Goal: Task Accomplishment & Management: Manage account settings

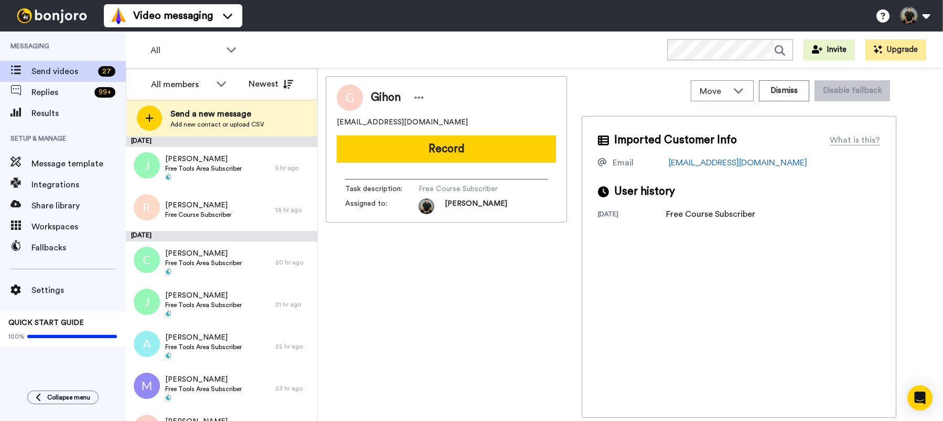
scroll to position [890, 0]
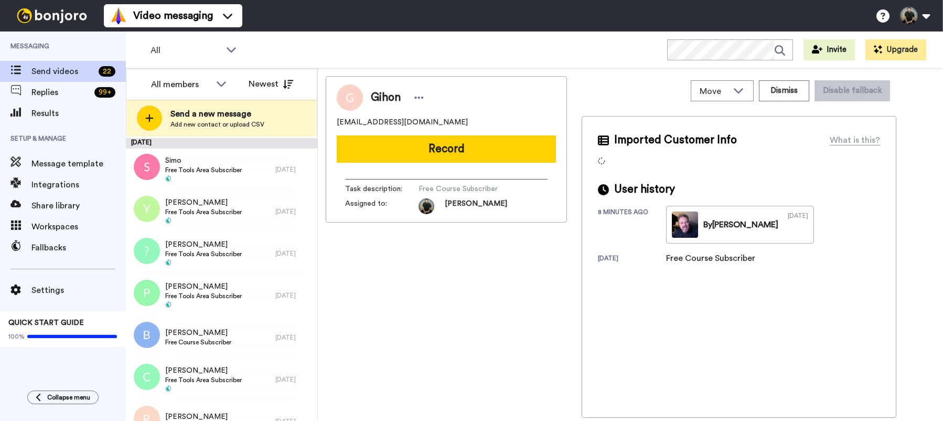
scroll to position [670, 0]
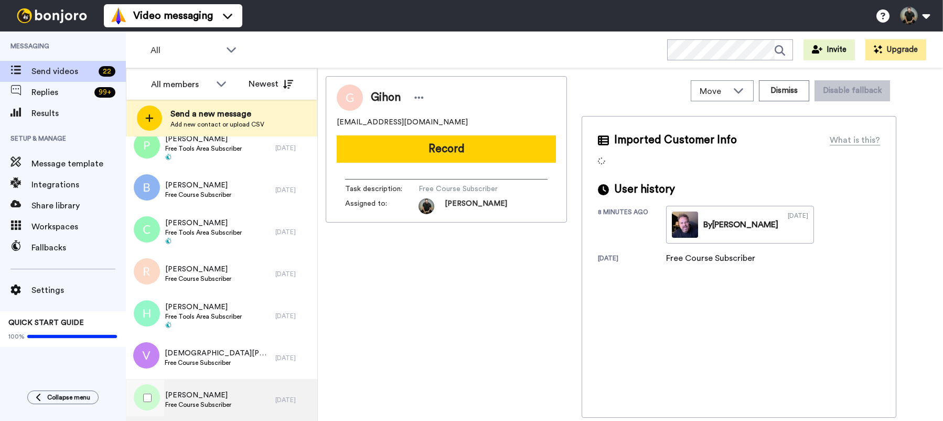
click at [210, 393] on span "[PERSON_NAME]" at bounding box center [198, 395] width 66 height 10
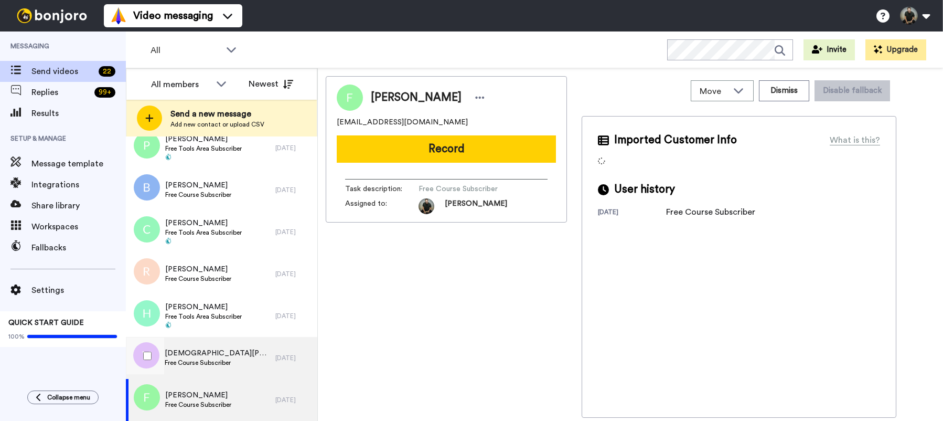
click at [213, 355] on span "[DEMOGRAPHIC_DATA][PERSON_NAME]" at bounding box center [217, 353] width 105 height 10
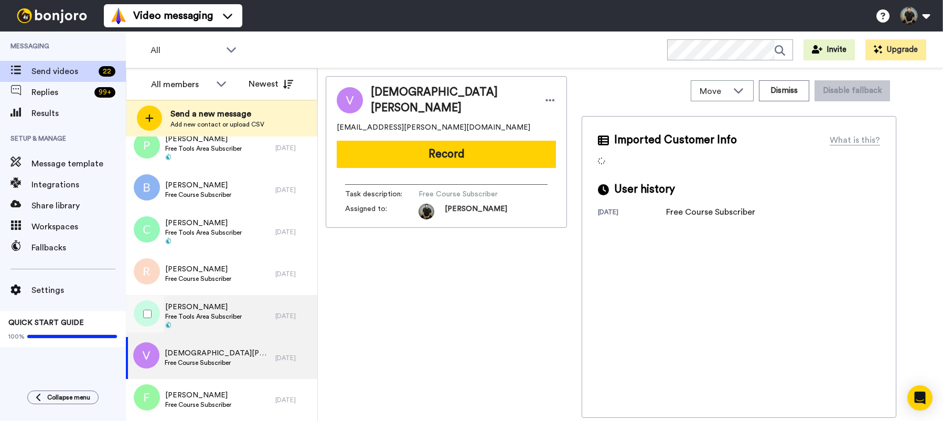
click at [211, 317] on span "Free Tools Area Subscriber" at bounding box center [203, 316] width 77 height 8
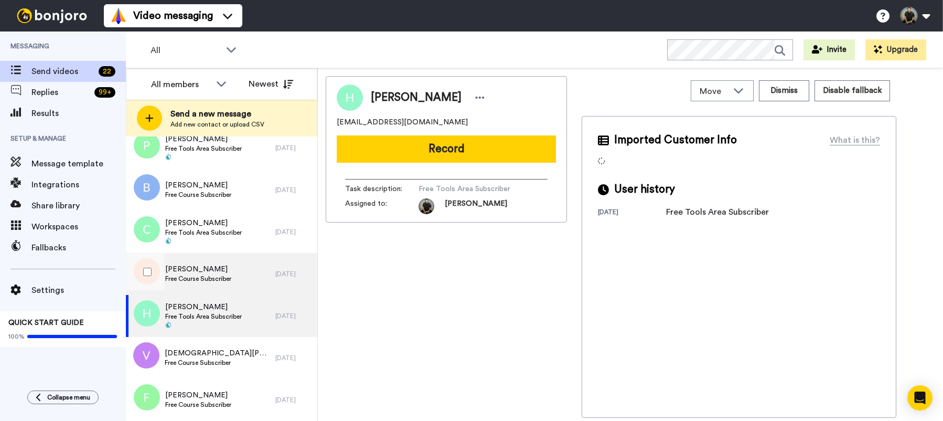
click at [216, 278] on span "Free Course Subscriber" at bounding box center [198, 278] width 66 height 8
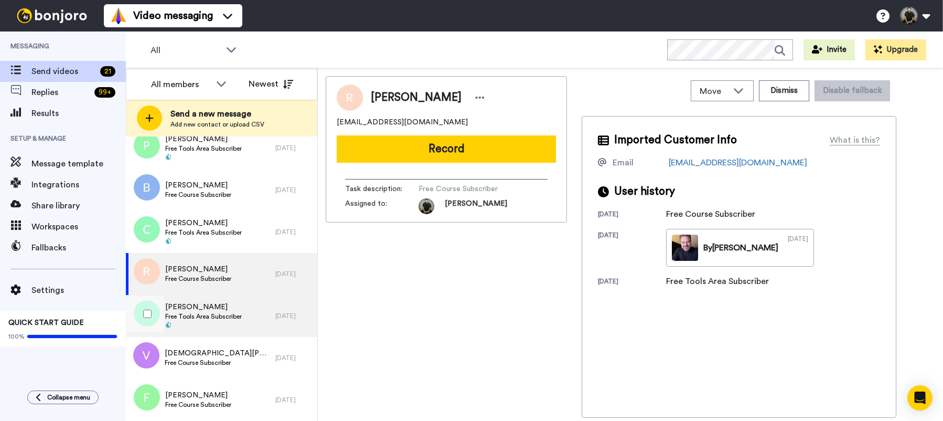
click at [214, 304] on span "[PERSON_NAME]" at bounding box center [203, 307] width 77 height 10
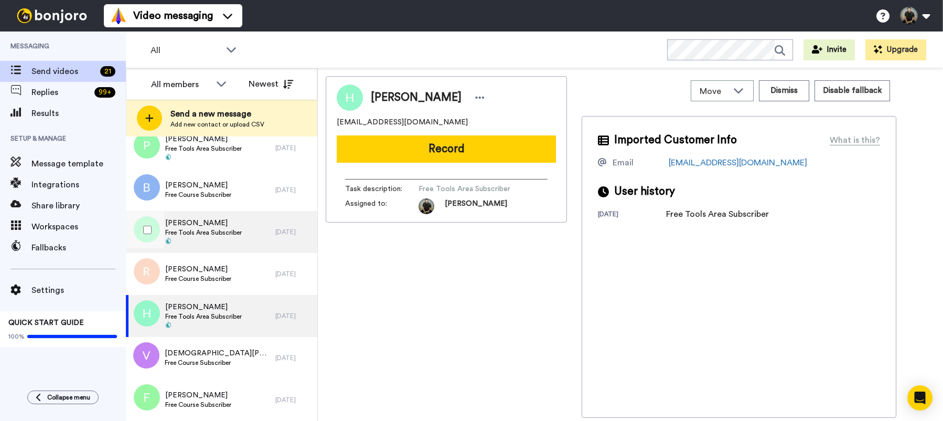
click at [240, 241] on span at bounding box center [203, 242] width 77 height 8
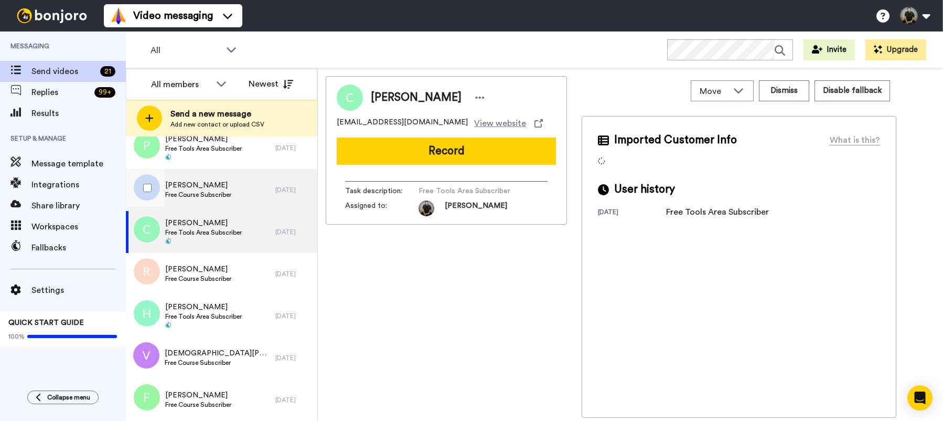
click at [236, 191] on div "Bruce Winter Free Course Subscriber" at bounding box center [200, 190] width 149 height 42
